Goal: Transaction & Acquisition: Purchase product/service

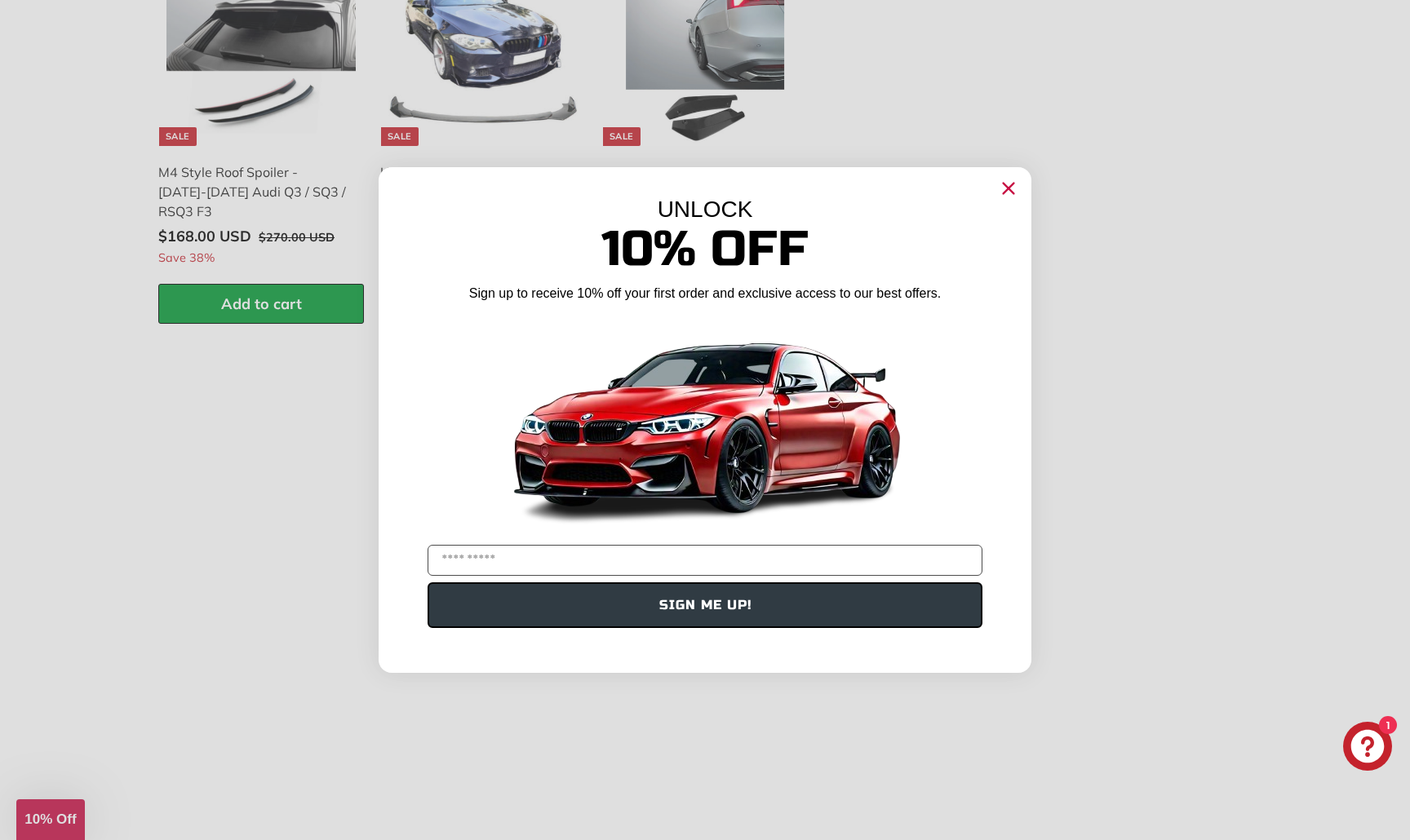
scroll to position [2520, 0]
